Goal: Transaction & Acquisition: Obtain resource

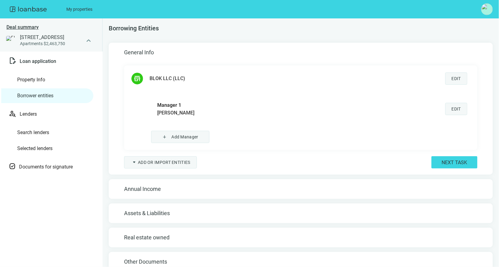
scroll to position [11, 0]
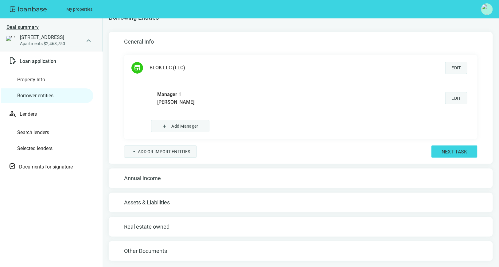
click at [446, 71] on button "Edit" at bounding box center [456, 68] width 22 height 12
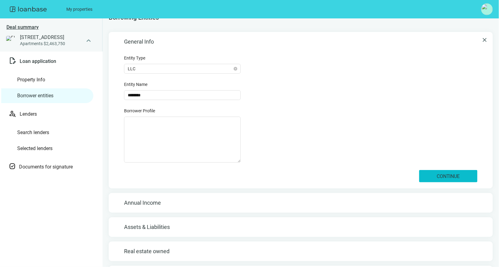
click at [453, 176] on span "Continue" at bounding box center [447, 176] width 23 height 6
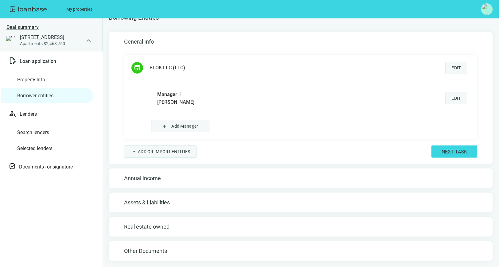
click at [454, 99] on span "Edit" at bounding box center [455, 98] width 9 height 5
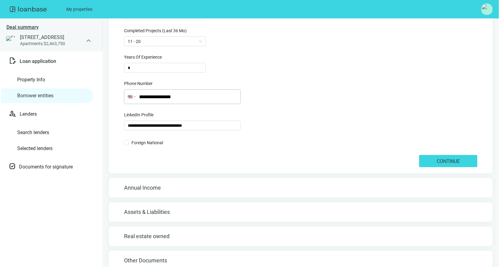
scroll to position [242, 0]
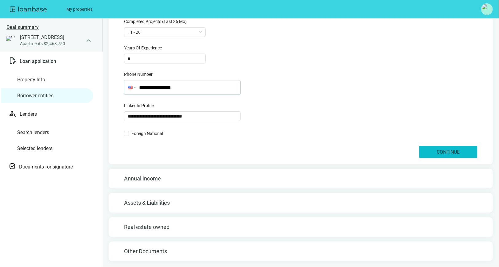
click at [423, 153] on button "Continue" at bounding box center [448, 152] width 58 height 12
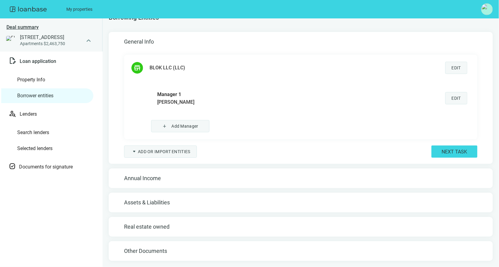
click at [173, 180] on h5 "Annual Income" at bounding box center [300, 178] width 353 height 7
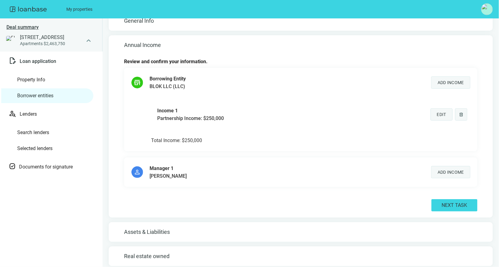
scroll to position [35, 0]
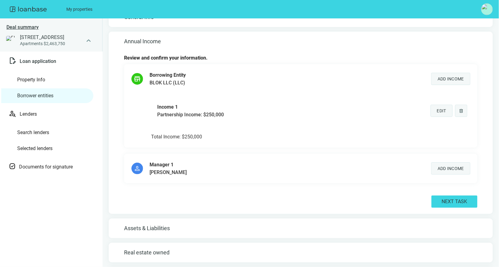
click at [161, 225] on h5 "Assets & Liabilities" at bounding box center [300, 228] width 353 height 7
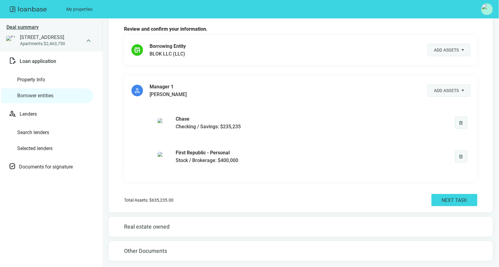
click at [153, 226] on h5 "Real estate owned" at bounding box center [300, 226] width 353 height 7
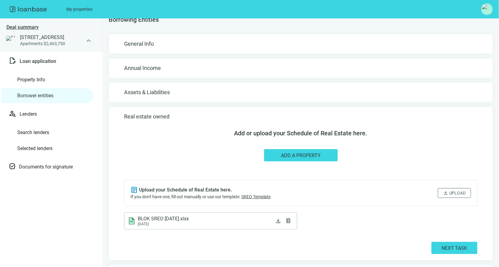
scroll to position [32, 0]
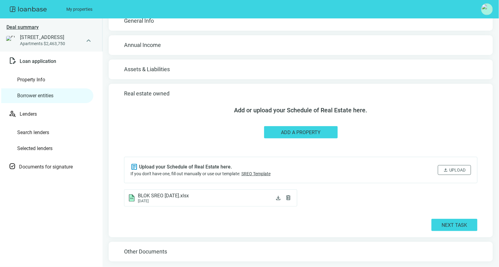
click at [153, 247] on div "Other Documents" at bounding box center [301, 252] width 384 height 20
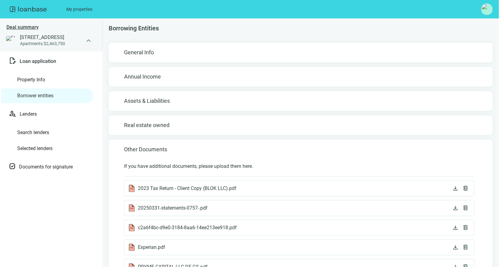
scroll to position [75, 0]
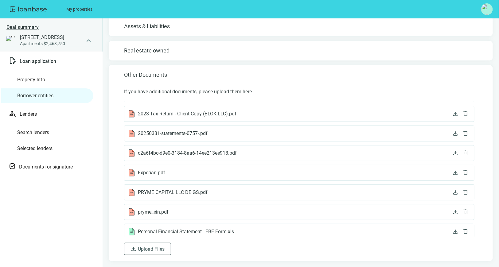
click at [45, 78] on link "Property Info" at bounding box center [31, 80] width 28 height 6
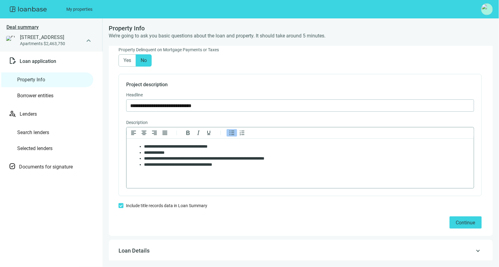
scroll to position [384, 0]
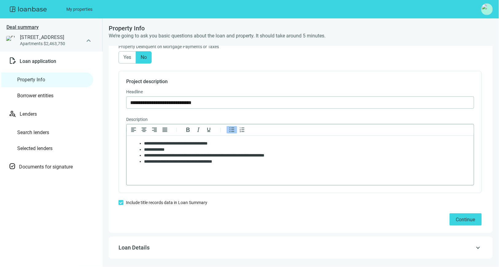
click at [263, 160] on li "**********" at bounding box center [304, 161] width 320 height 6
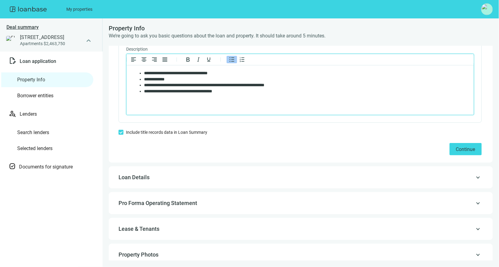
scroll to position [482, 0]
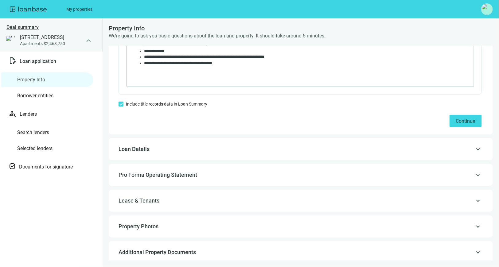
click at [161, 152] on div "keyboard_arrow_up Loan Details" at bounding box center [301, 149] width 372 height 15
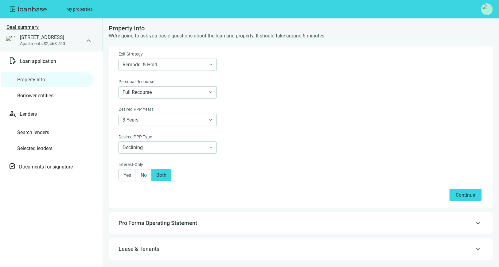
scroll to position [473, 0]
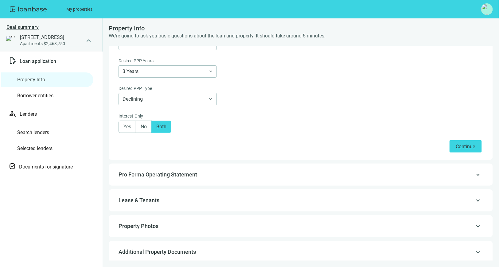
click at [163, 171] on span "Pro Forma Operating Statement" at bounding box center [157, 174] width 79 height 6
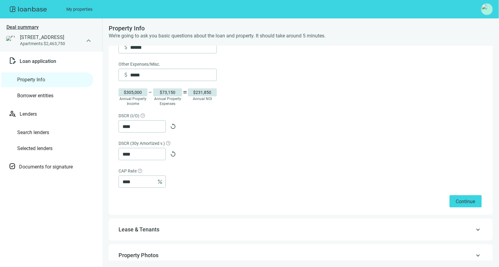
scroll to position [363, 0]
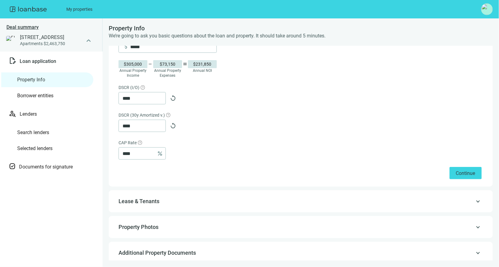
click at [180, 205] on div "keyboard_arrow_up Lease & Tenants" at bounding box center [301, 201] width 384 height 22
click at [175, 199] on span "Lease & Tenants" at bounding box center [299, 201] width 363 height 7
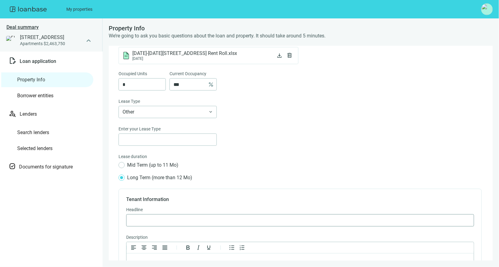
scroll to position [77, 0]
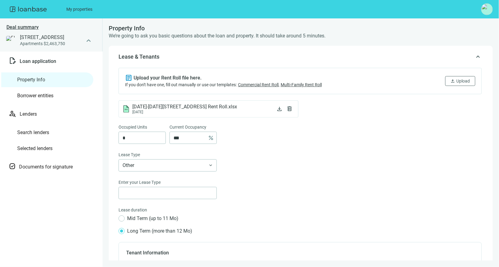
click at [30, 114] on span "Lenders" at bounding box center [55, 114] width 71 height 6
click at [39, 117] on span "Lenders" at bounding box center [55, 114] width 71 height 6
click at [34, 93] on link "Borrower entities" at bounding box center [35, 96] width 36 height 6
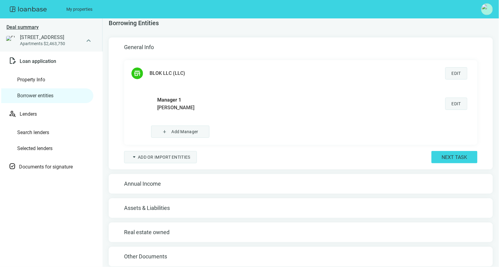
scroll to position [11, 0]
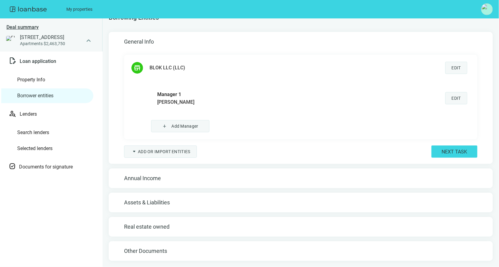
click at [182, 183] on div "Annual Income" at bounding box center [301, 178] width 384 height 20
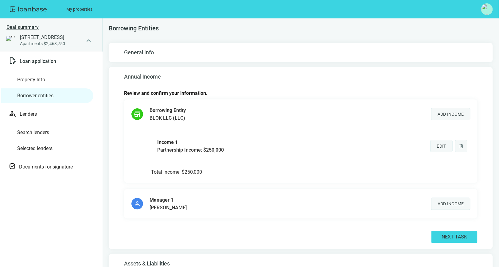
click at [45, 79] on link "Property Info" at bounding box center [31, 80] width 28 height 6
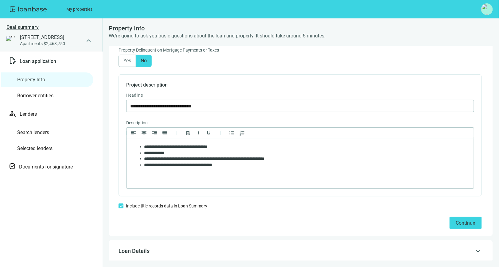
scroll to position [482, 0]
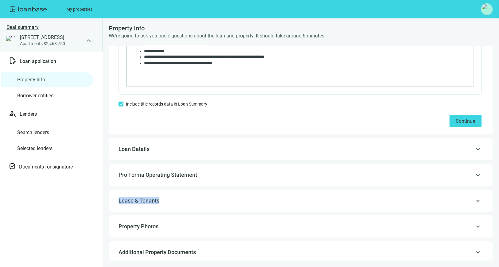
drag, startPoint x: 165, startPoint y: 195, endPoint x: 173, endPoint y: 192, distance: 8.5
click at [173, 193] on div "keyboard_arrow_up Lease & Tenants" at bounding box center [301, 200] width 372 height 15
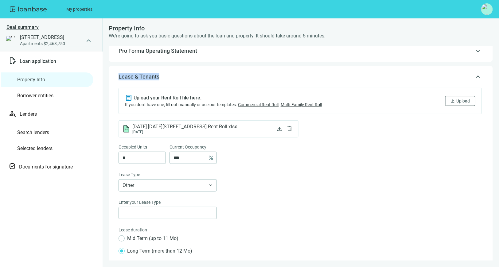
scroll to position [31, 0]
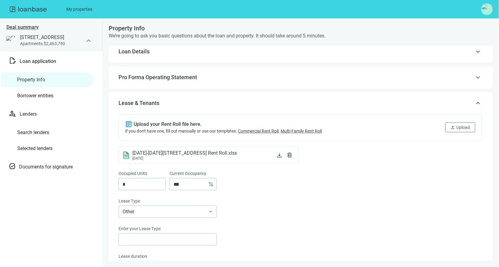
click at [147, 83] on div "keyboard_arrow_up Pro Forma Operating Statement" at bounding box center [301, 77] width 372 height 15
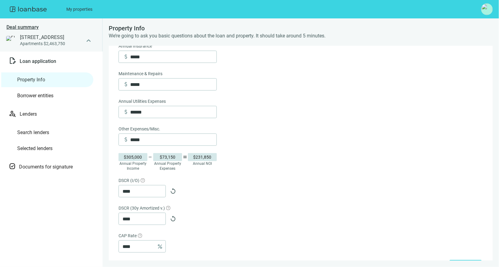
scroll to position [363, 0]
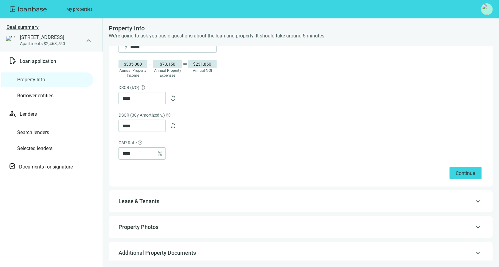
click at [145, 224] on span "Property Photos" at bounding box center [138, 227] width 40 height 6
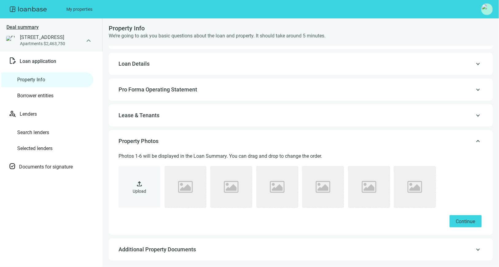
scroll to position [19, 0]
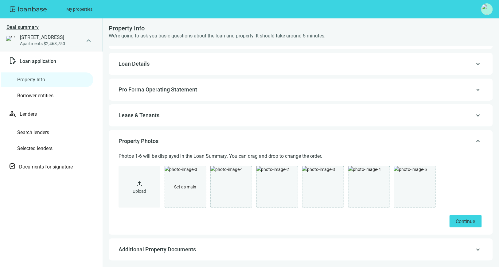
click at [160, 251] on span "Additional Property Documents" at bounding box center [156, 249] width 77 height 6
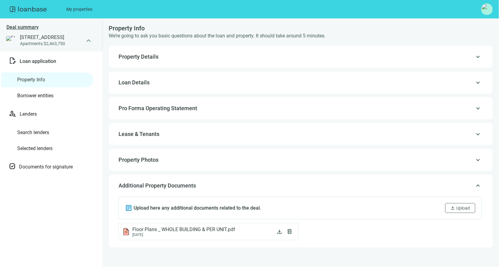
click at [48, 135] on link "Search lenders" at bounding box center [33, 132] width 32 height 6
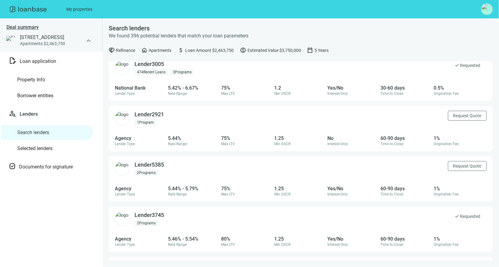
scroll to position [281, 0]
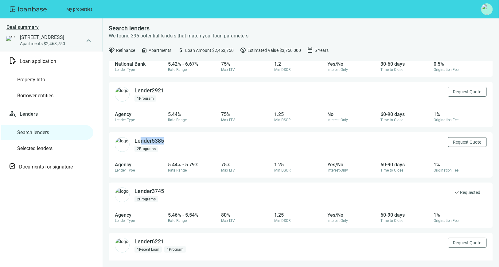
drag, startPoint x: 140, startPoint y: 140, endPoint x: 203, endPoint y: 144, distance: 63.6
click at [203, 144] on div "Lender 5385 2 Program s Request Quote" at bounding box center [301, 144] width 384 height 25
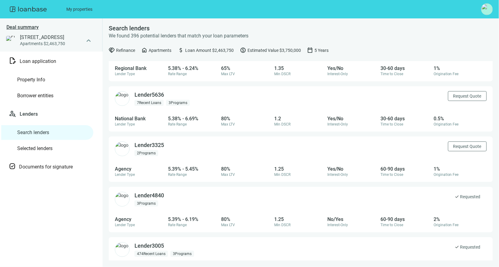
scroll to position [130, 0]
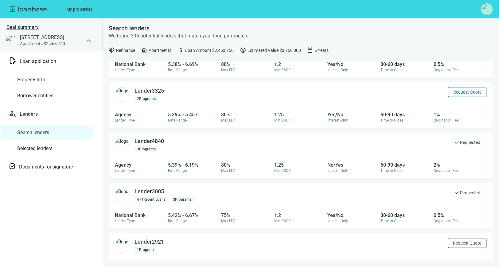
click at [457, 92] on span "Request Quote" at bounding box center [467, 92] width 28 height 5
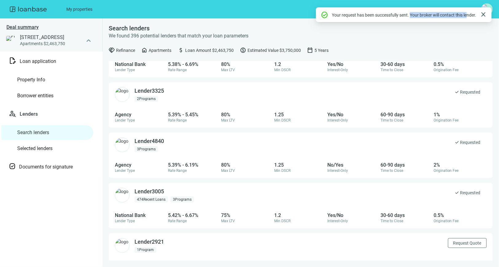
drag, startPoint x: 409, startPoint y: 14, endPoint x: 466, endPoint y: 16, distance: 57.1
click at [466, 16] on div "Your request has been successfully sent. Your broker will contact this lender." at bounding box center [404, 14] width 144 height 7
click at [50, 148] on link "Selected lenders" at bounding box center [34, 148] width 35 height 6
